Goal: Information Seeking & Learning: Compare options

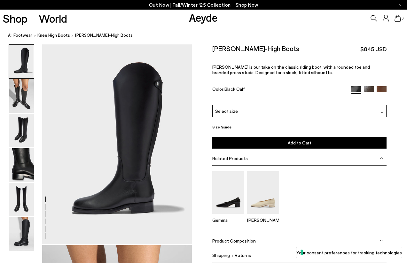
click at [315, 111] on div "Select size" at bounding box center [299, 111] width 174 height 12
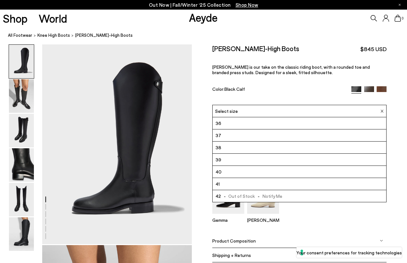
click at [368, 91] on img at bounding box center [369, 91] width 10 height 10
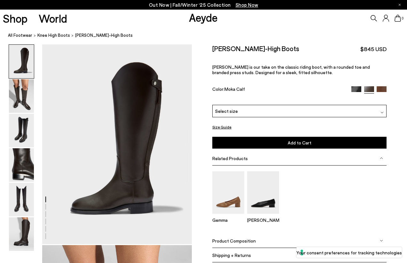
click at [340, 115] on div "Select size" at bounding box center [299, 111] width 174 height 12
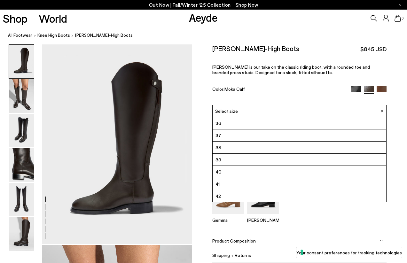
click at [383, 87] on img at bounding box center [381, 91] width 10 height 10
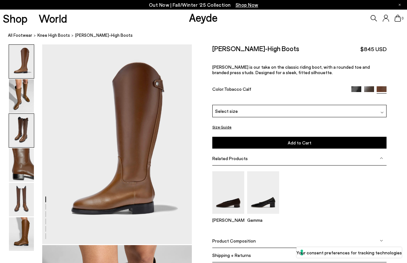
click at [25, 114] on img at bounding box center [21, 131] width 25 height 34
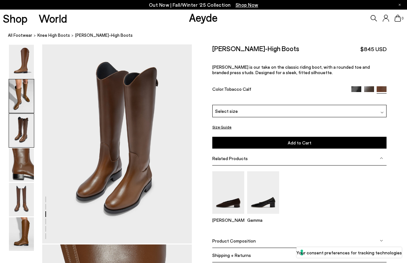
click at [26, 104] on img at bounding box center [21, 96] width 25 height 34
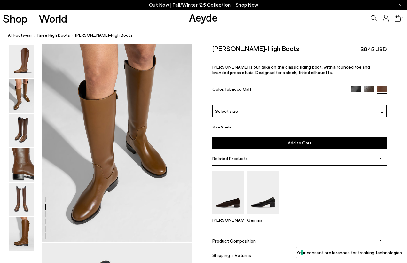
scroll to position [201, 0]
